Goal: Check status: Check status

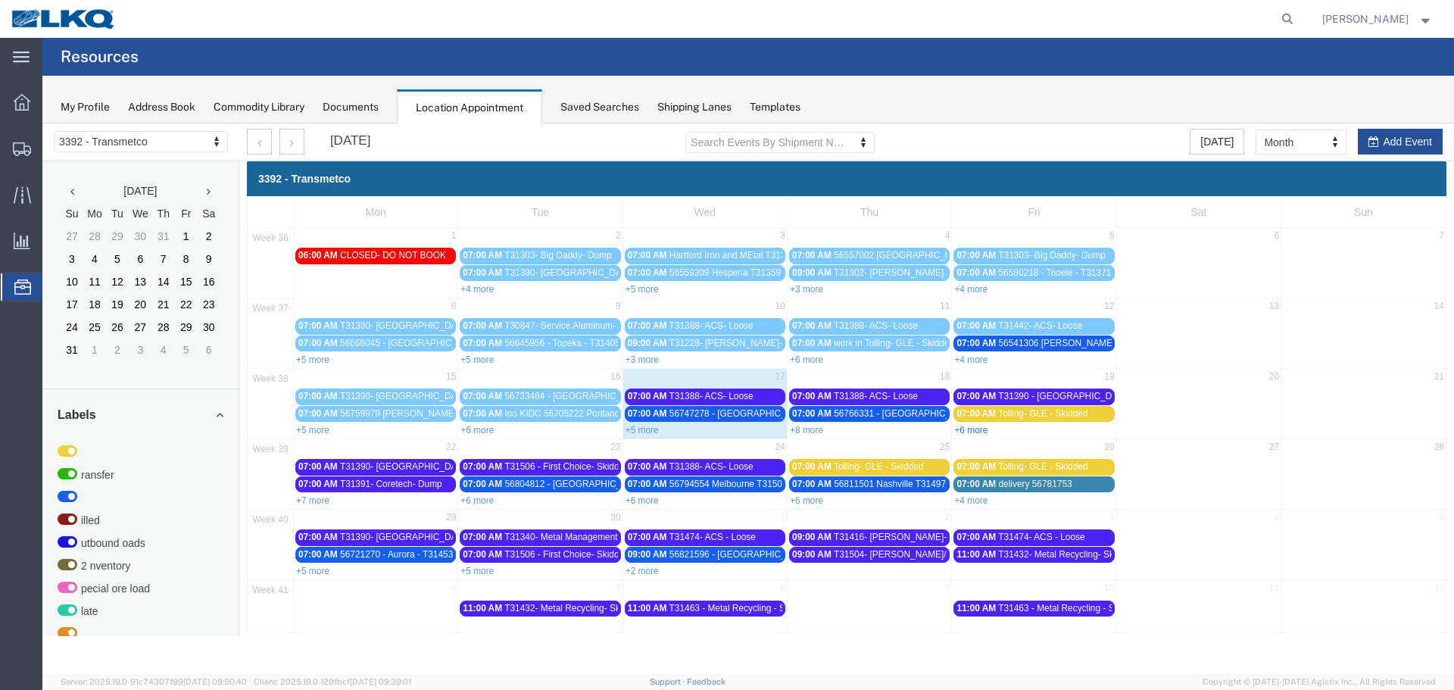
click at [959, 429] on link "+6 more" at bounding box center [970, 430] width 33 height 11
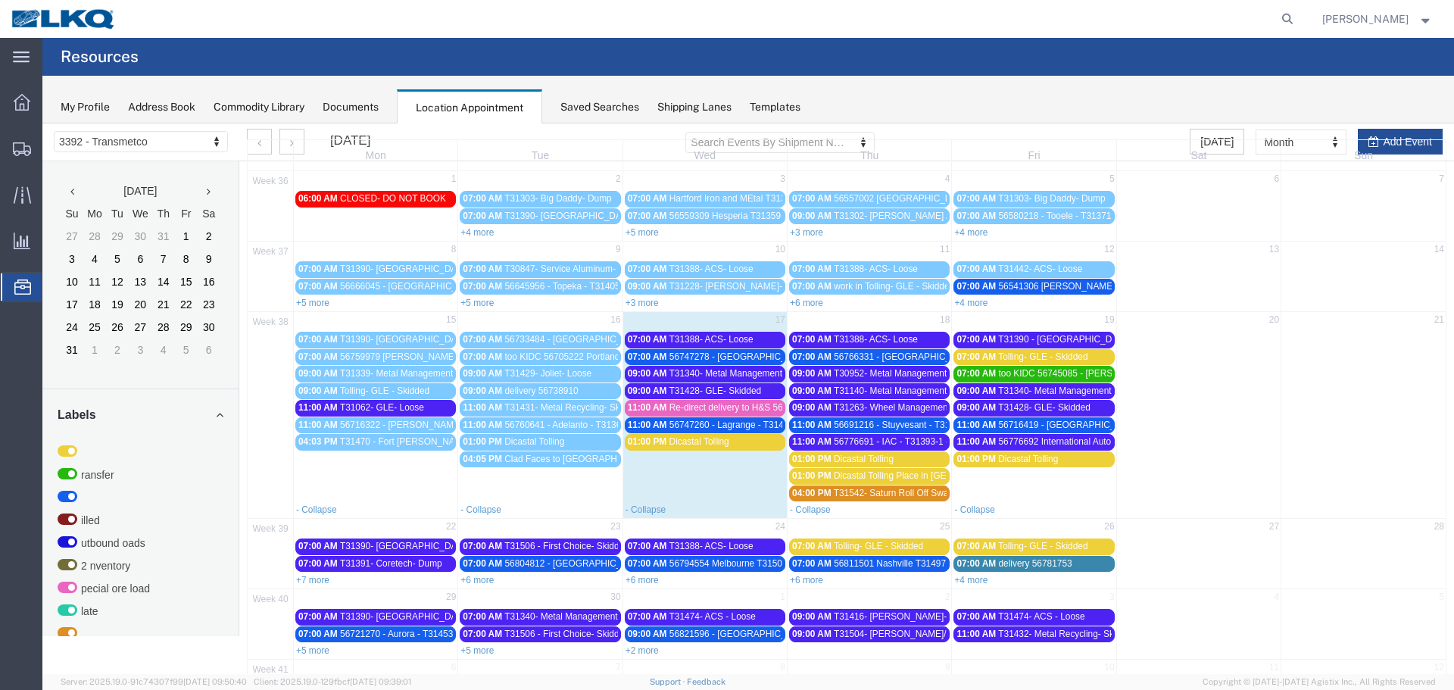
scroll to position [111, 0]
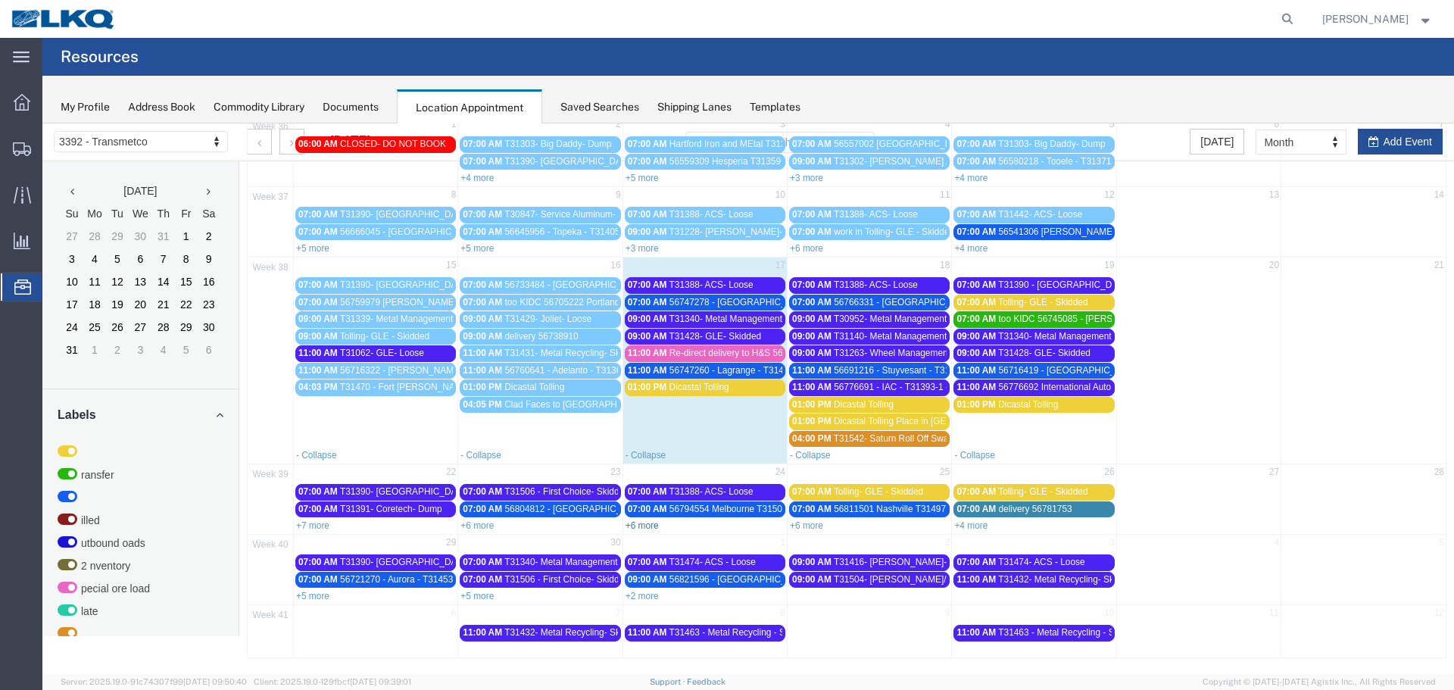
click at [635, 523] on link "+6 more" at bounding box center [642, 525] width 33 height 11
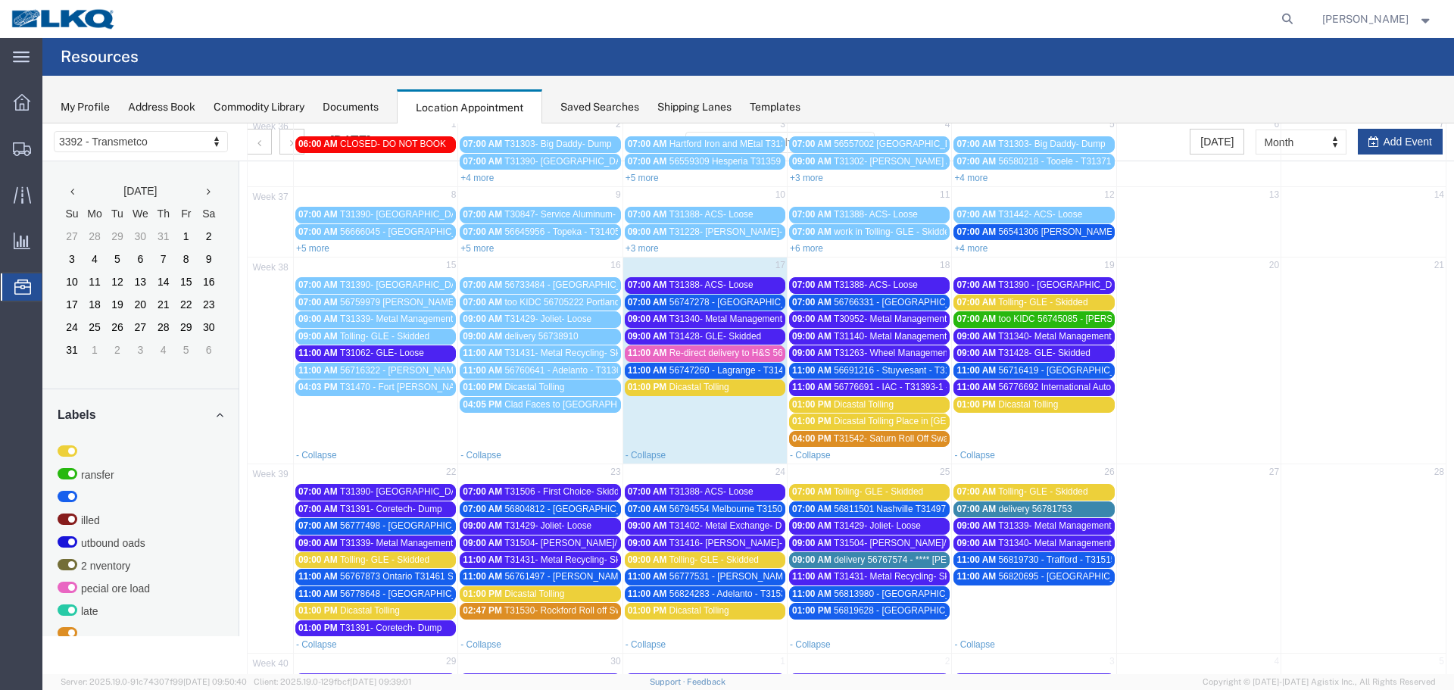
scroll to position [230, 0]
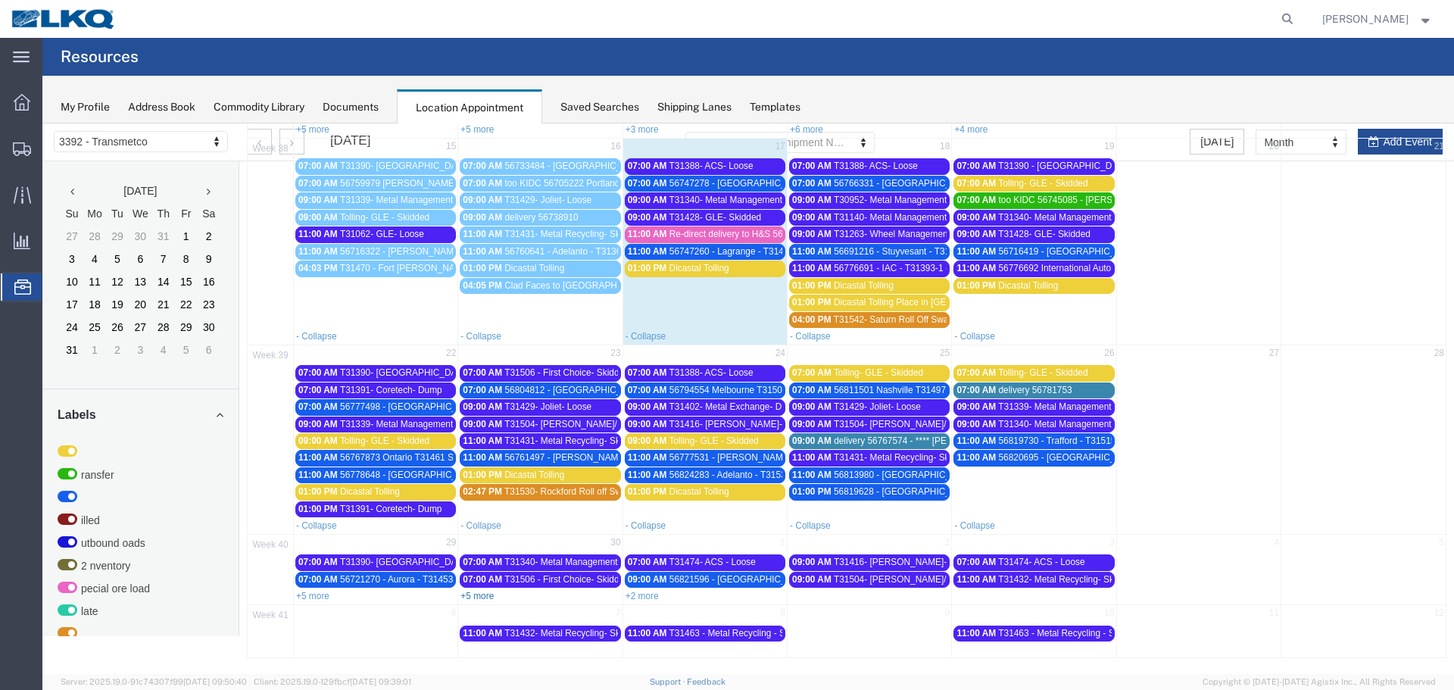
click at [486, 596] on link "+5 more" at bounding box center [477, 596] width 33 height 11
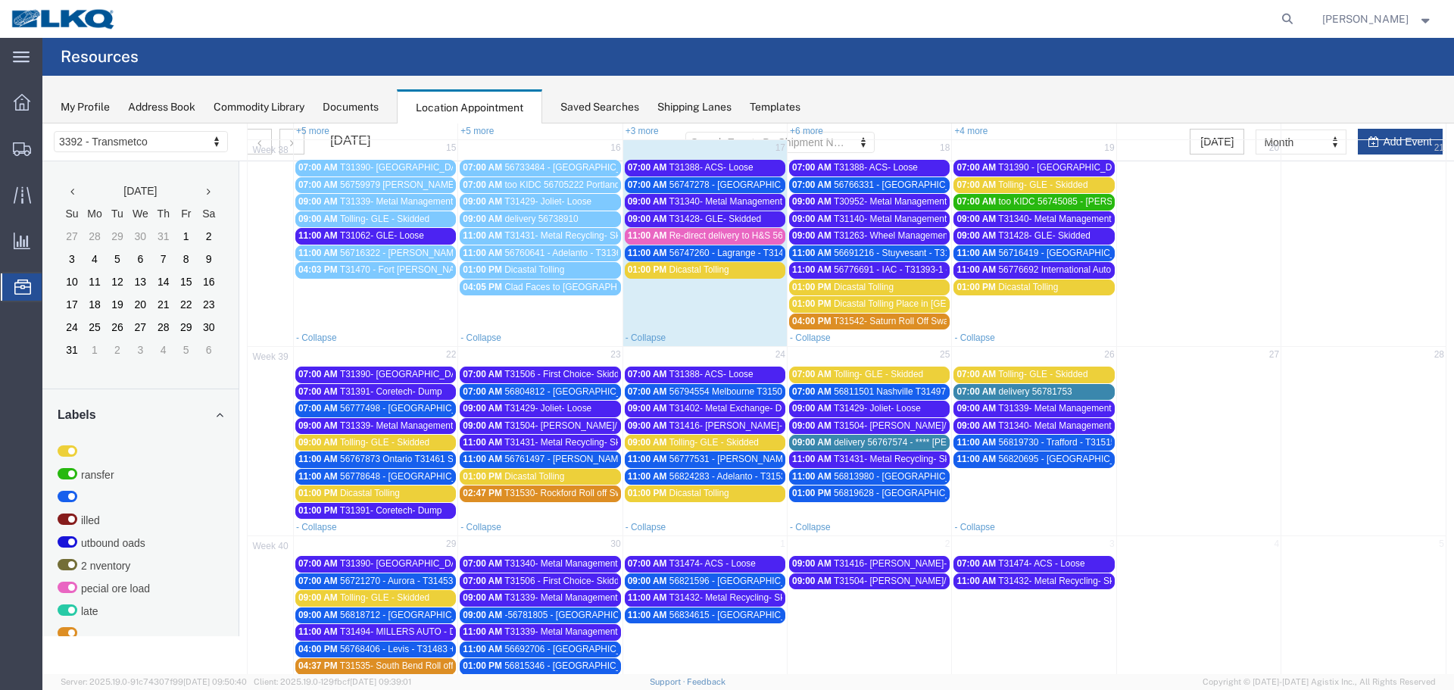
scroll to position [0, 0]
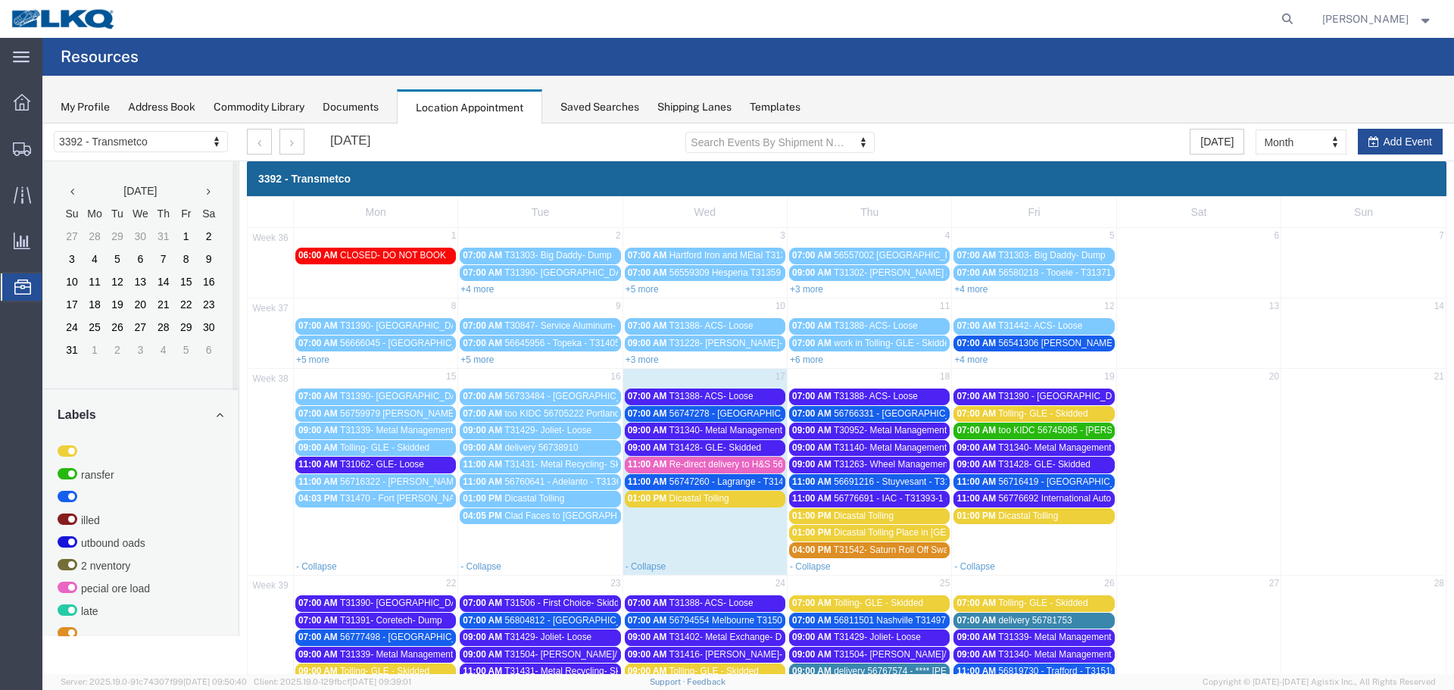
click at [773, 467] on span "Re-direct delivery to H&S 56743840" at bounding box center [742, 464] width 144 height 11
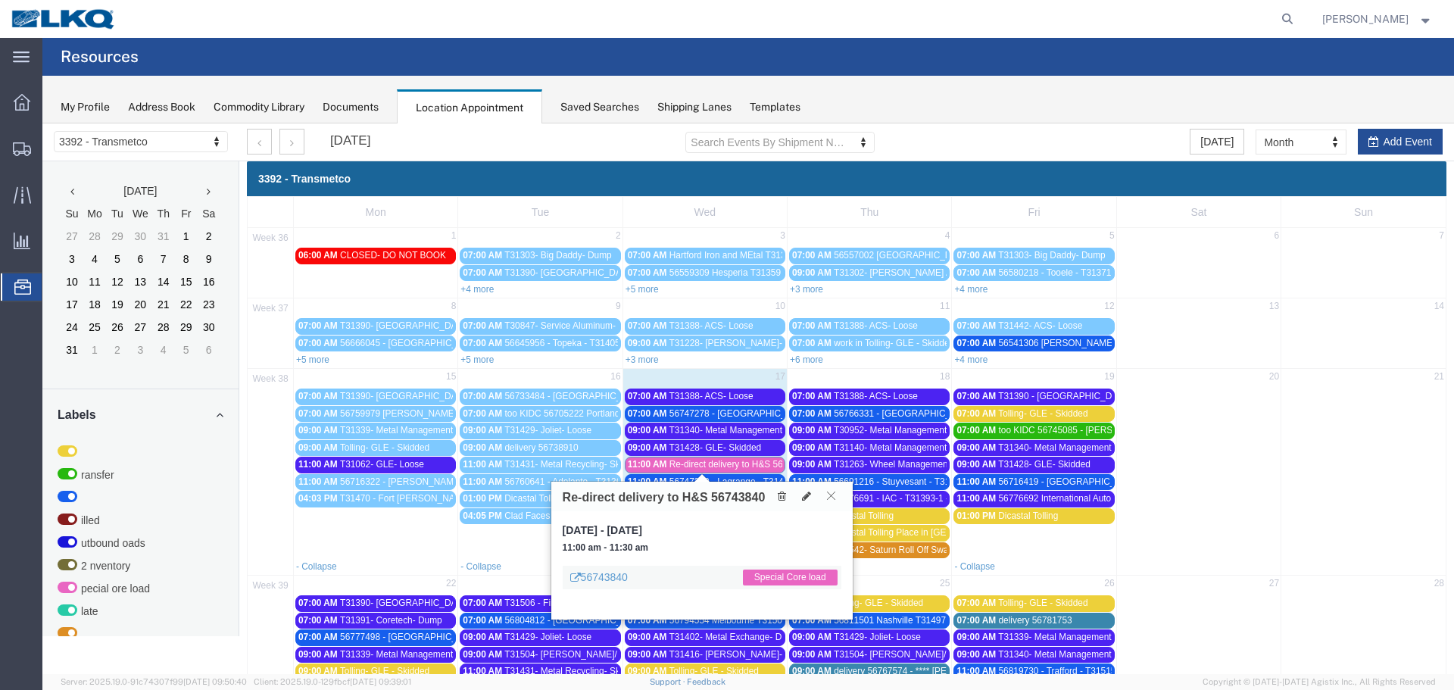
click at [829, 493] on icon at bounding box center [831, 495] width 8 height 9
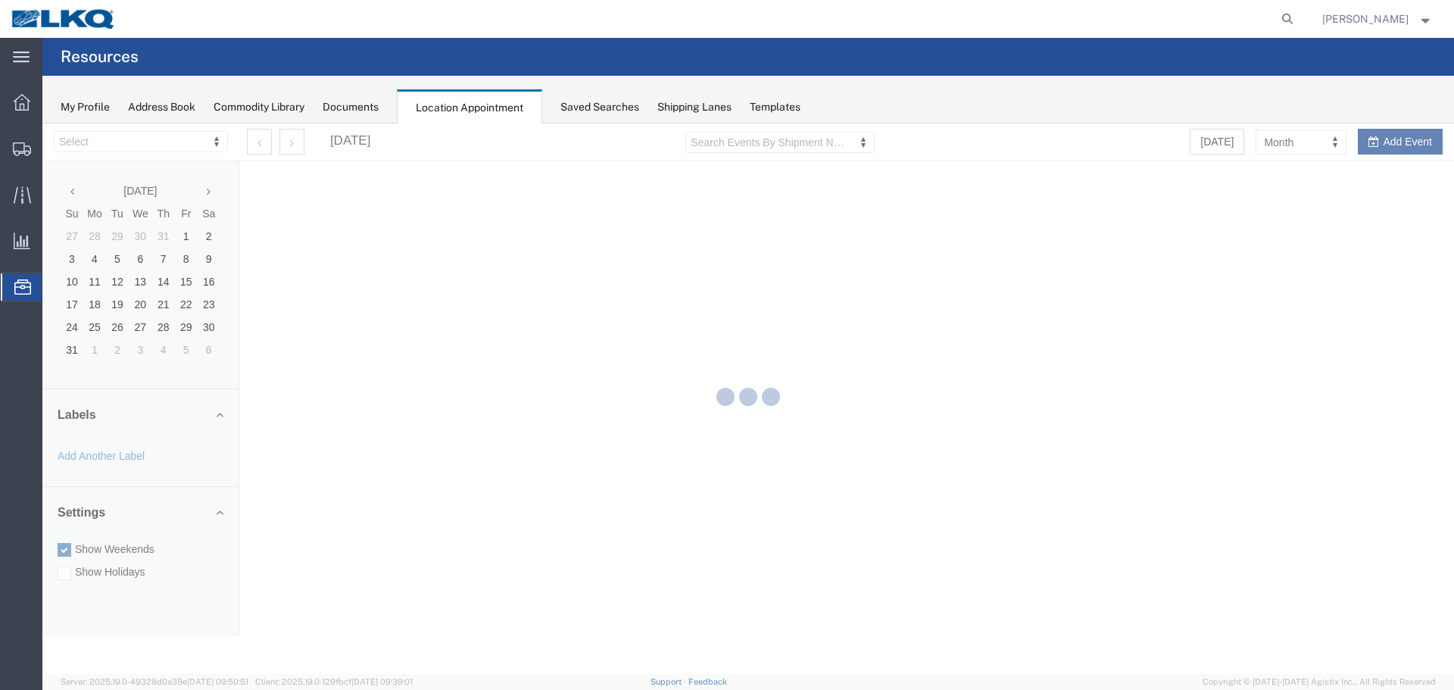
select select "28018"
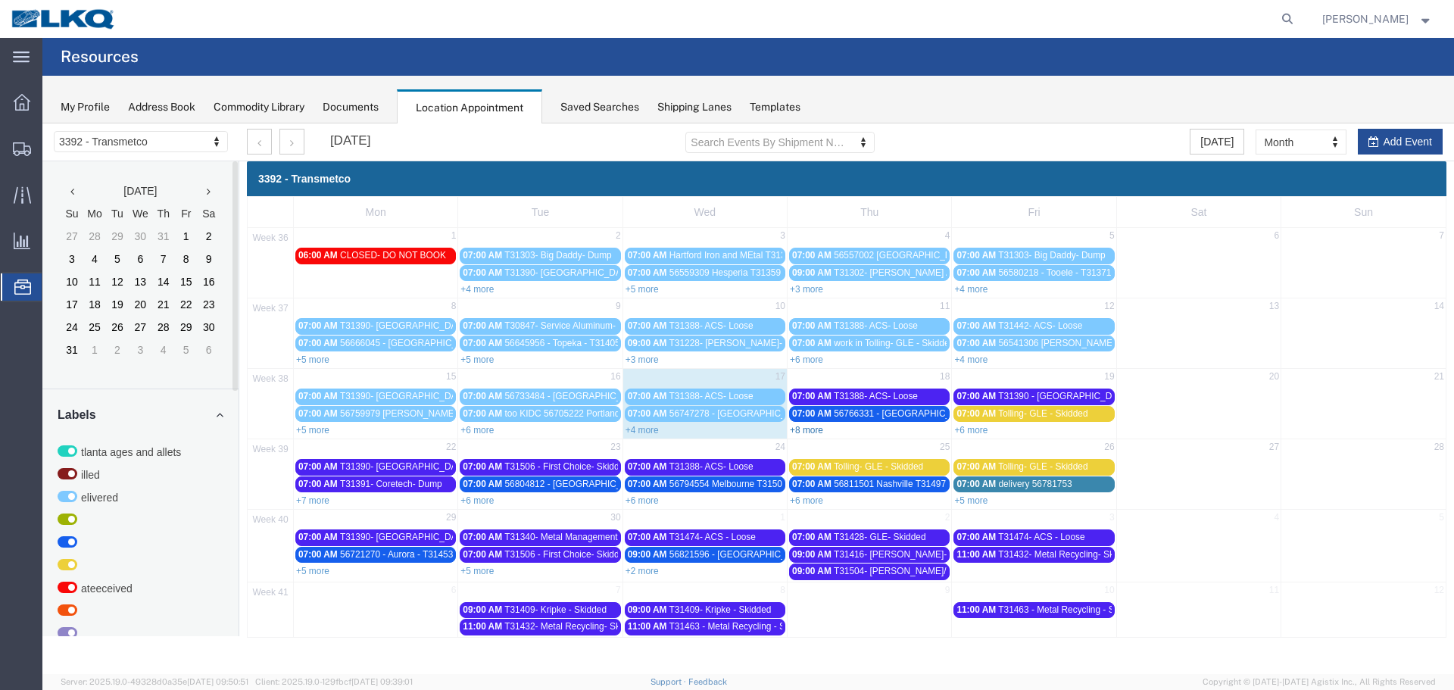
click at [811, 429] on link "+8 more" at bounding box center [806, 430] width 33 height 11
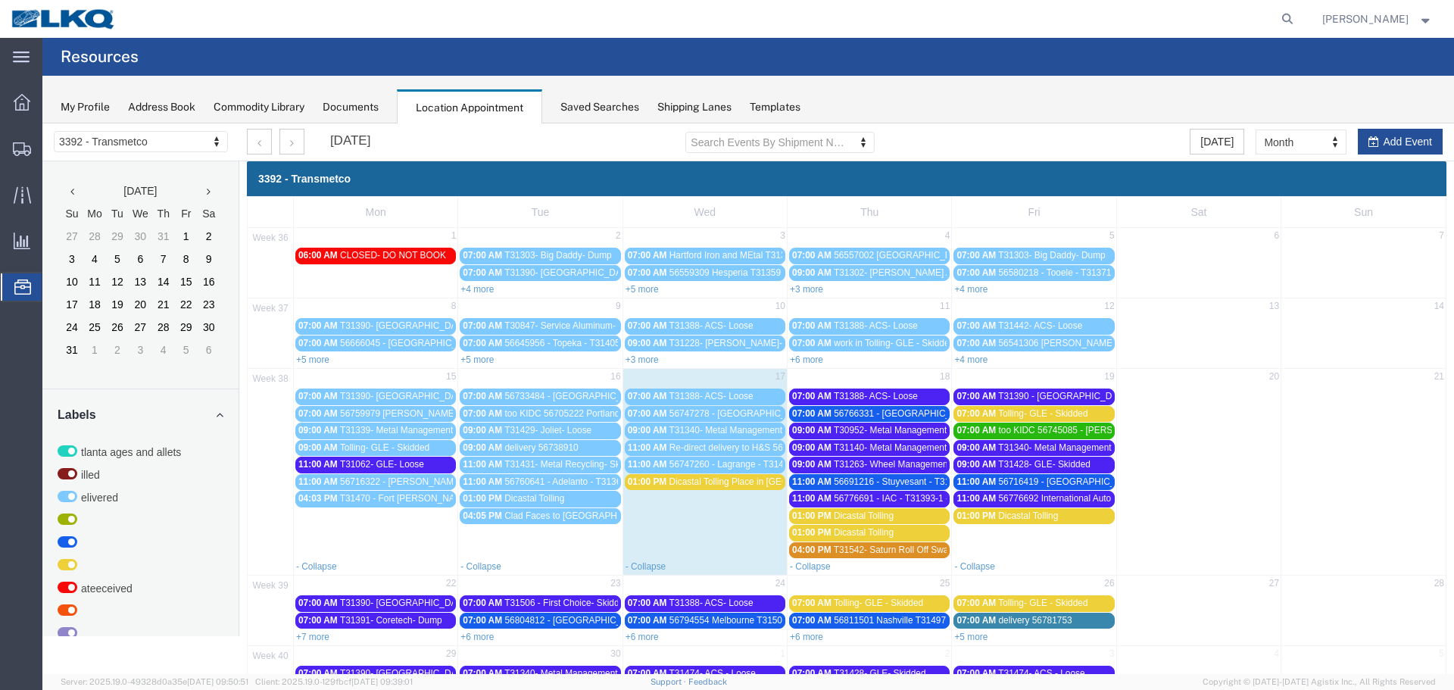
click at [913, 419] on div "07:00 AM 56766331 - Chicago - T31478 - Palletized" at bounding box center [869, 413] width 155 height 11
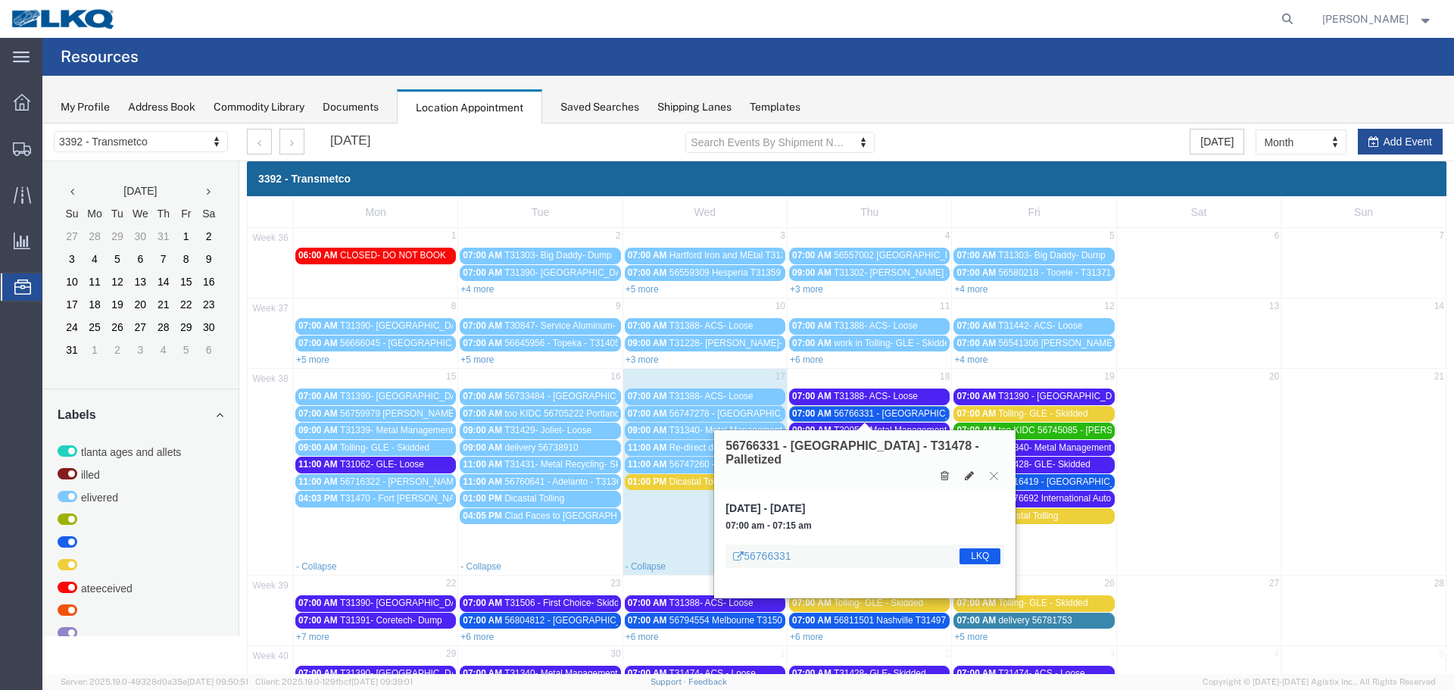
click at [810, 15] on div at bounding box center [713, 19] width 1173 height 38
click at [989, 469] on button at bounding box center [994, 476] width 20 height 14
